Goal: Transaction & Acquisition: Purchase product/service

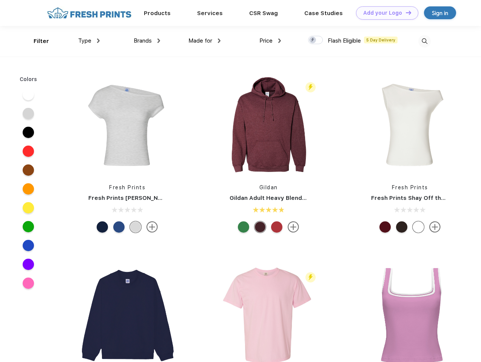
click at [384, 13] on link "Add your Logo Design Tool" at bounding box center [387, 12] width 62 height 13
click at [0, 0] on div "Design Tool" at bounding box center [0, 0] width 0 height 0
click at [405, 12] on link "Add your Logo Design Tool" at bounding box center [387, 12] width 62 height 13
click at [36, 41] on div "Filter" at bounding box center [41, 41] width 15 height 9
click at [89, 41] on span "Type" at bounding box center [84, 40] width 13 height 7
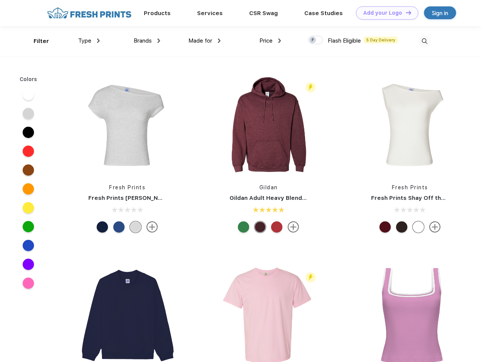
click at [147, 41] on span "Brands" at bounding box center [143, 40] width 18 height 7
click at [205, 41] on span "Made for" at bounding box center [200, 40] width 24 height 7
click at [270, 41] on span "Price" at bounding box center [265, 40] width 13 height 7
click at [316, 40] on div at bounding box center [315, 40] width 15 height 8
click at [313, 40] on input "checkbox" at bounding box center [310, 37] width 5 height 5
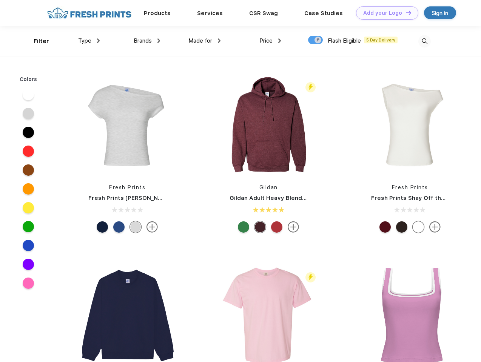
click at [424, 41] on img at bounding box center [424, 41] width 12 height 12
